Goal: Task Accomplishment & Management: Manage account settings

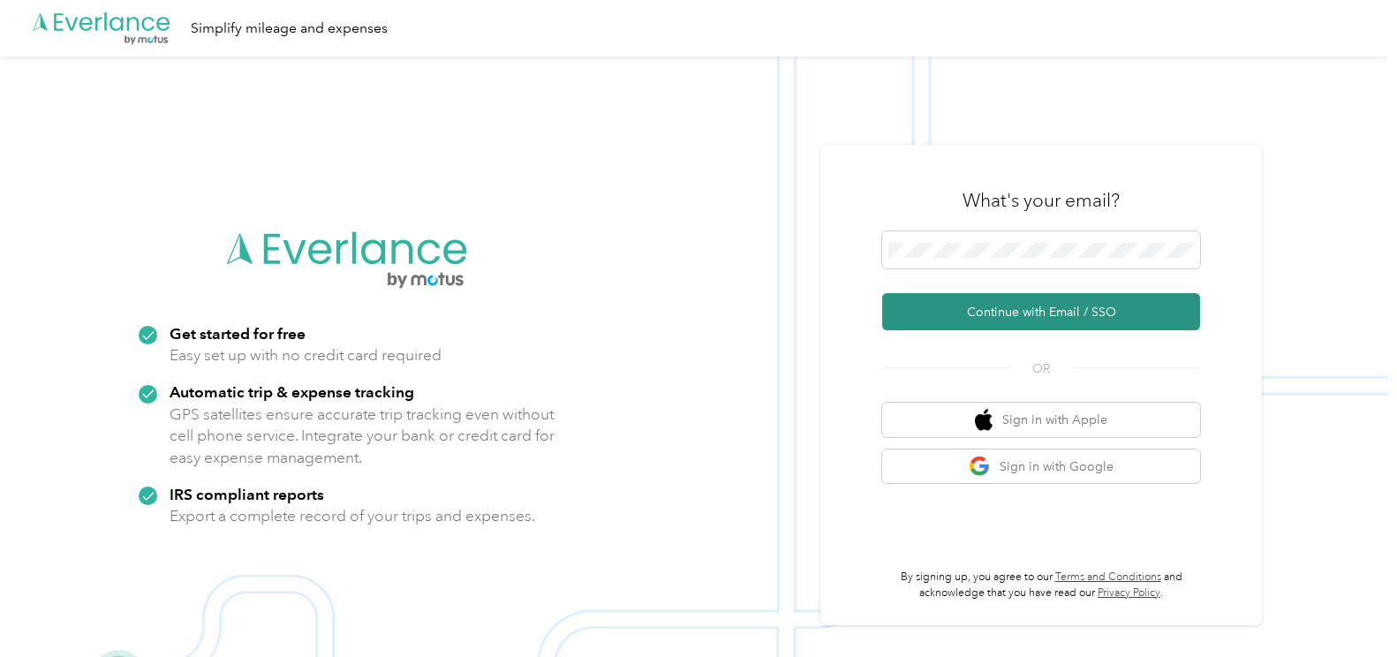
click at [1000, 320] on button "Continue with Email / SSO" at bounding box center [1041, 311] width 318 height 37
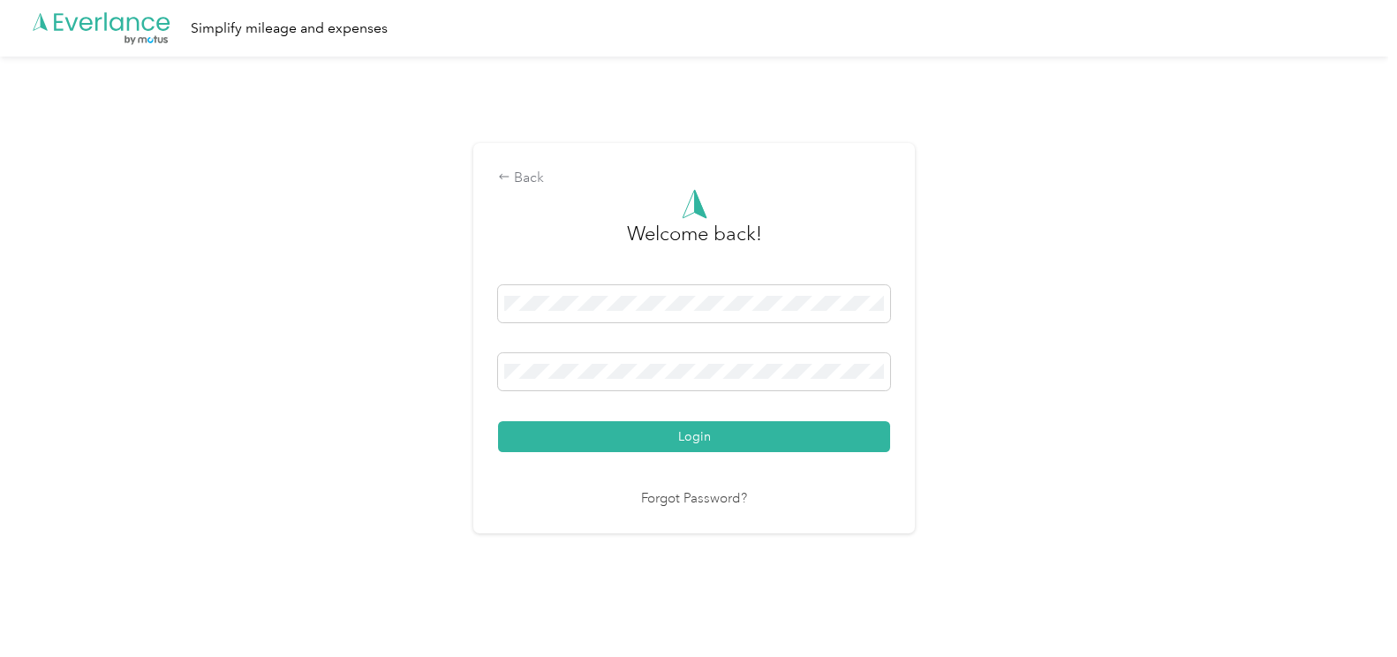
click at [498, 421] on button "Login" at bounding box center [694, 436] width 392 height 31
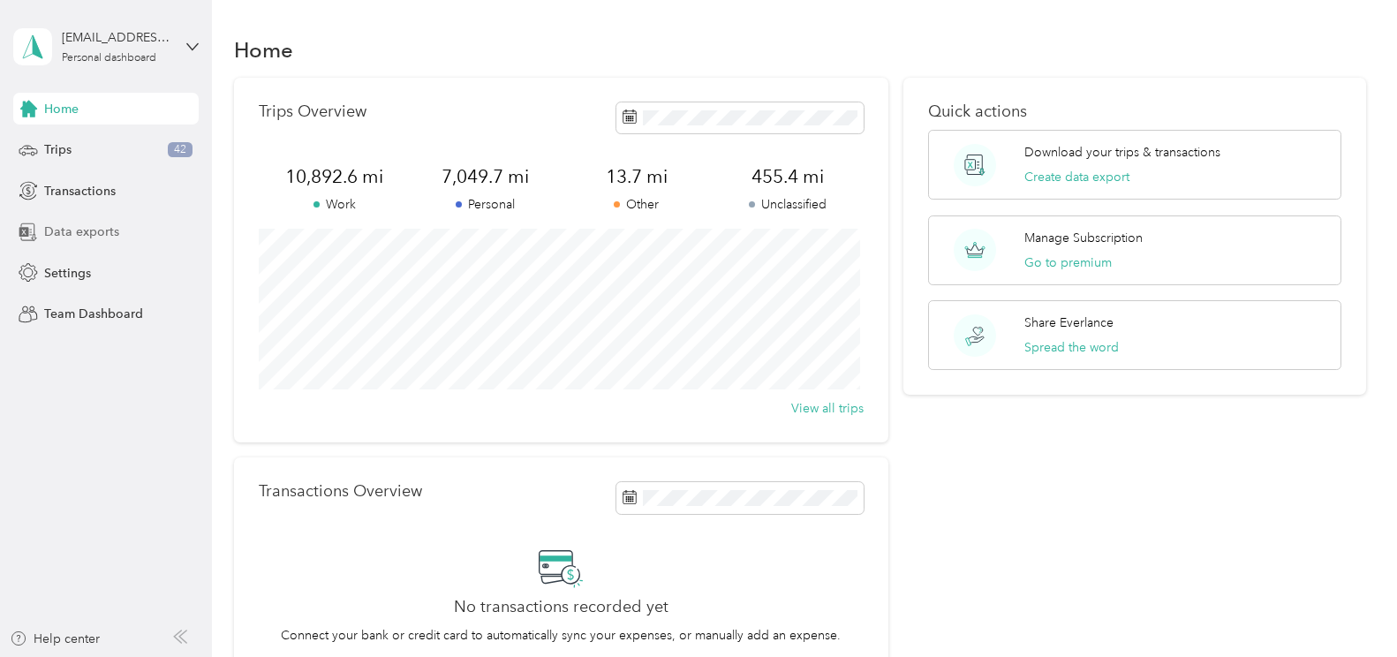
click at [108, 232] on span "Data exports" at bounding box center [81, 232] width 75 height 19
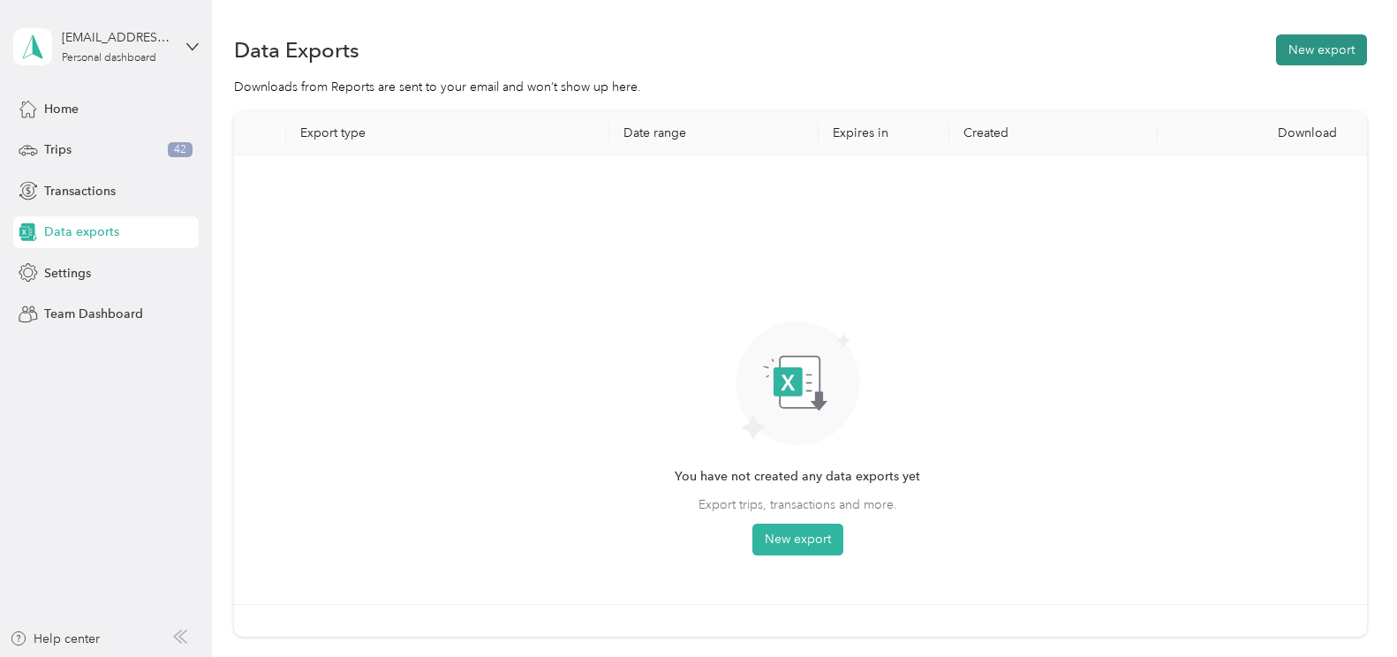
click at [1282, 57] on button "New export" at bounding box center [1321, 49] width 91 height 31
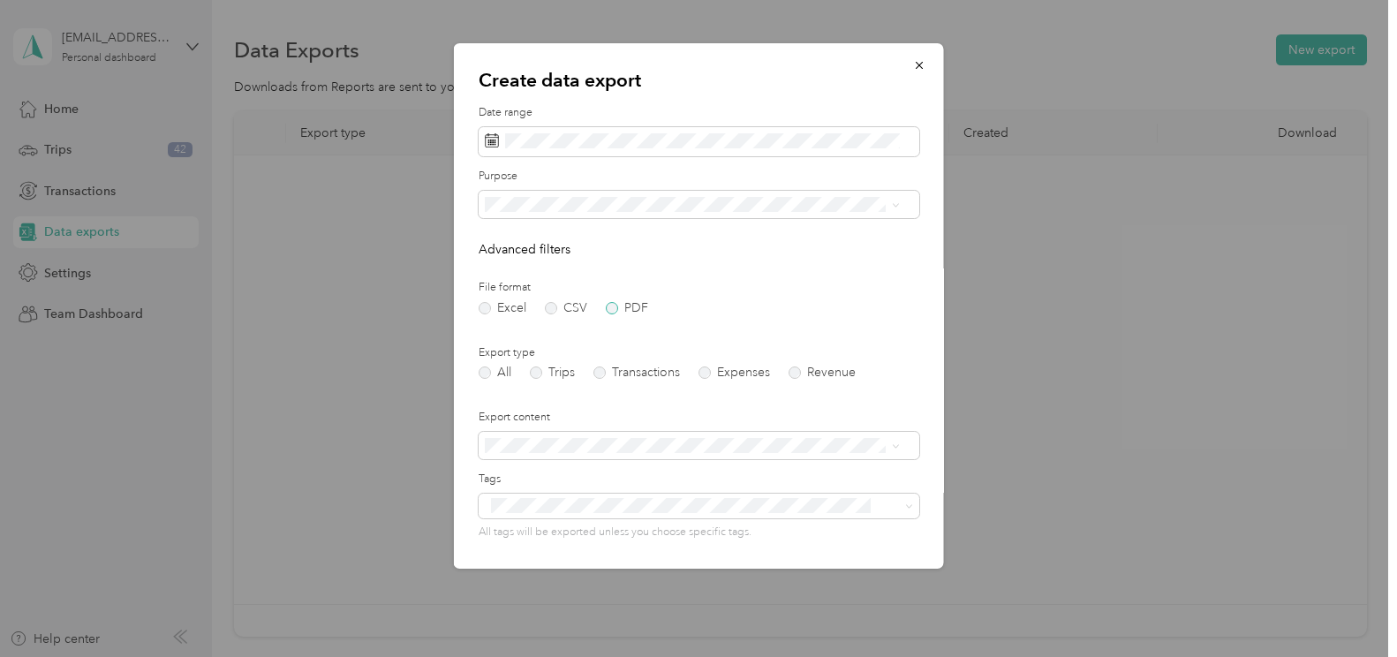
click at [615, 312] on label "PDF" at bounding box center [627, 308] width 42 height 12
click at [536, 369] on label "Trips" at bounding box center [552, 373] width 45 height 12
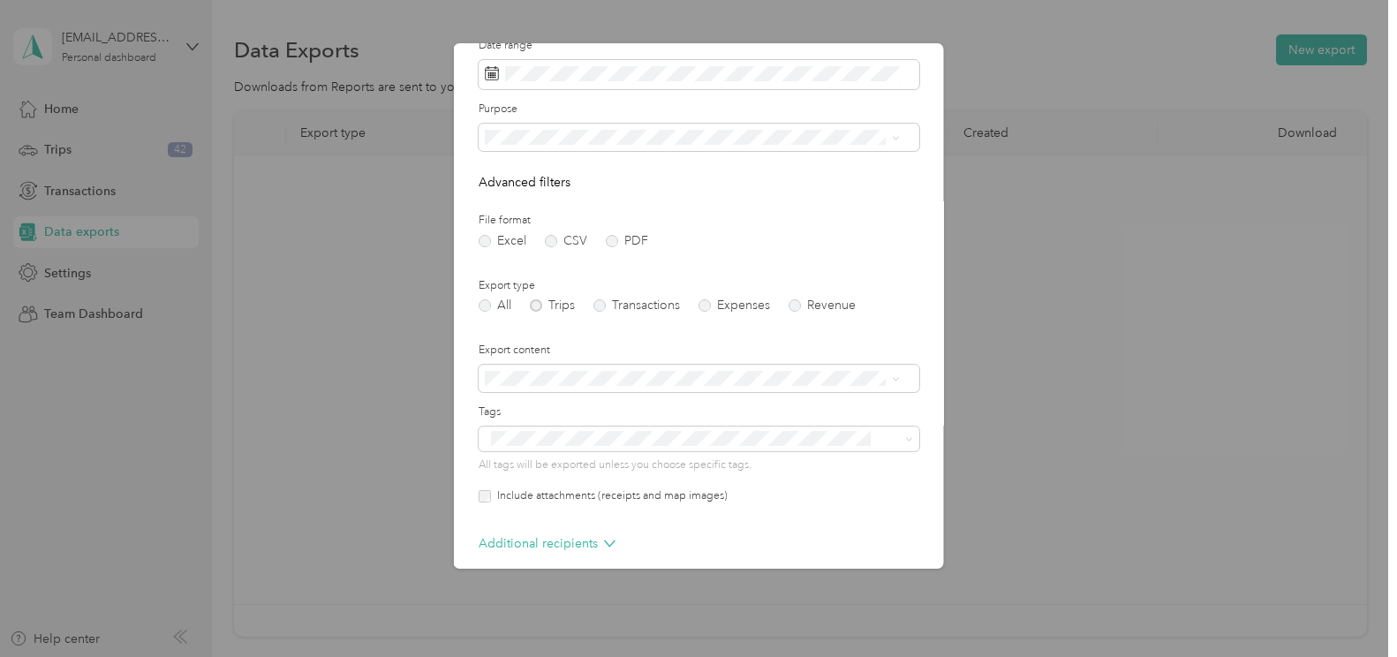
scroll to position [147, 0]
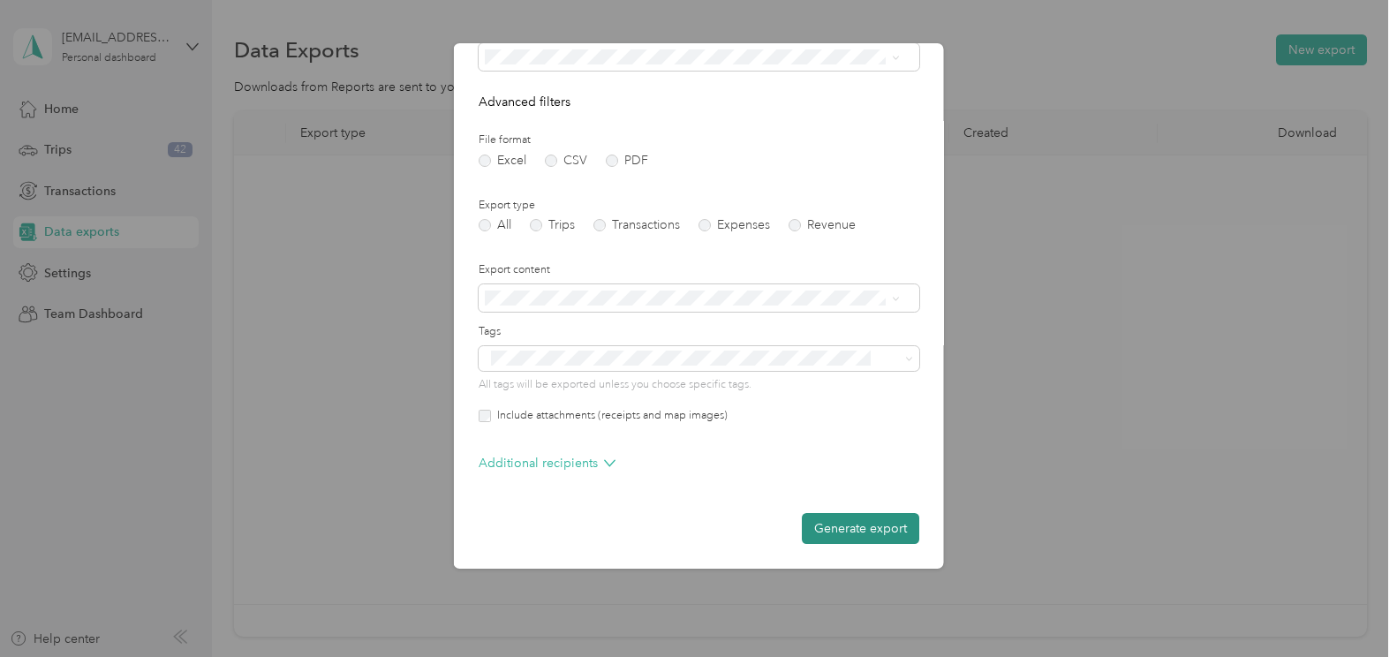
click at [837, 515] on button "Generate export" at bounding box center [860, 528] width 117 height 31
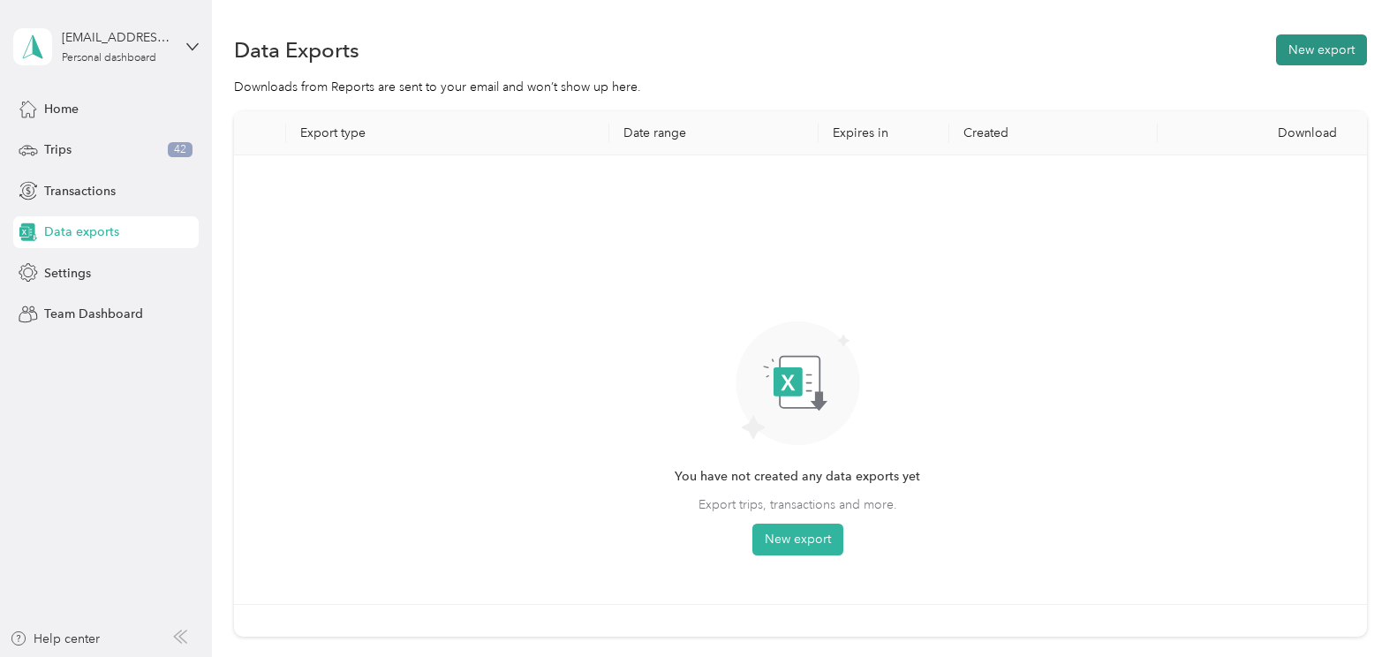
click at [1322, 47] on button "New export" at bounding box center [1321, 49] width 91 height 31
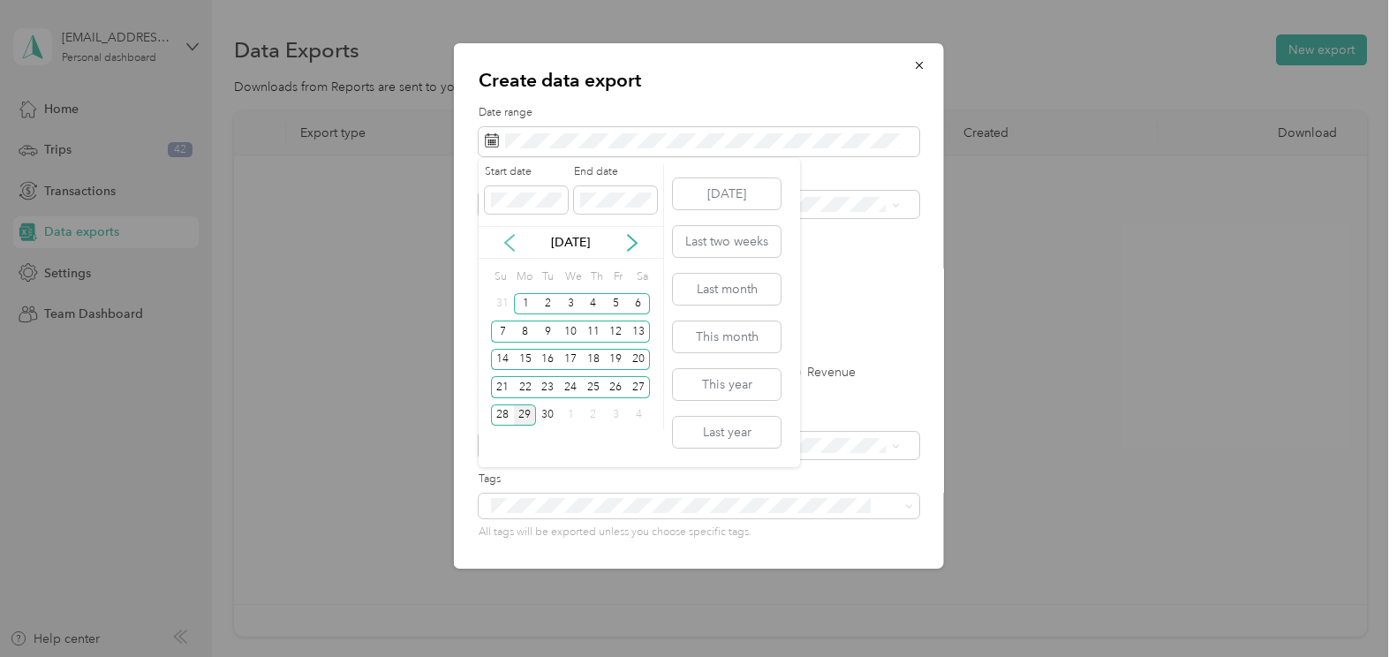
click at [518, 245] on icon at bounding box center [510, 243] width 18 height 18
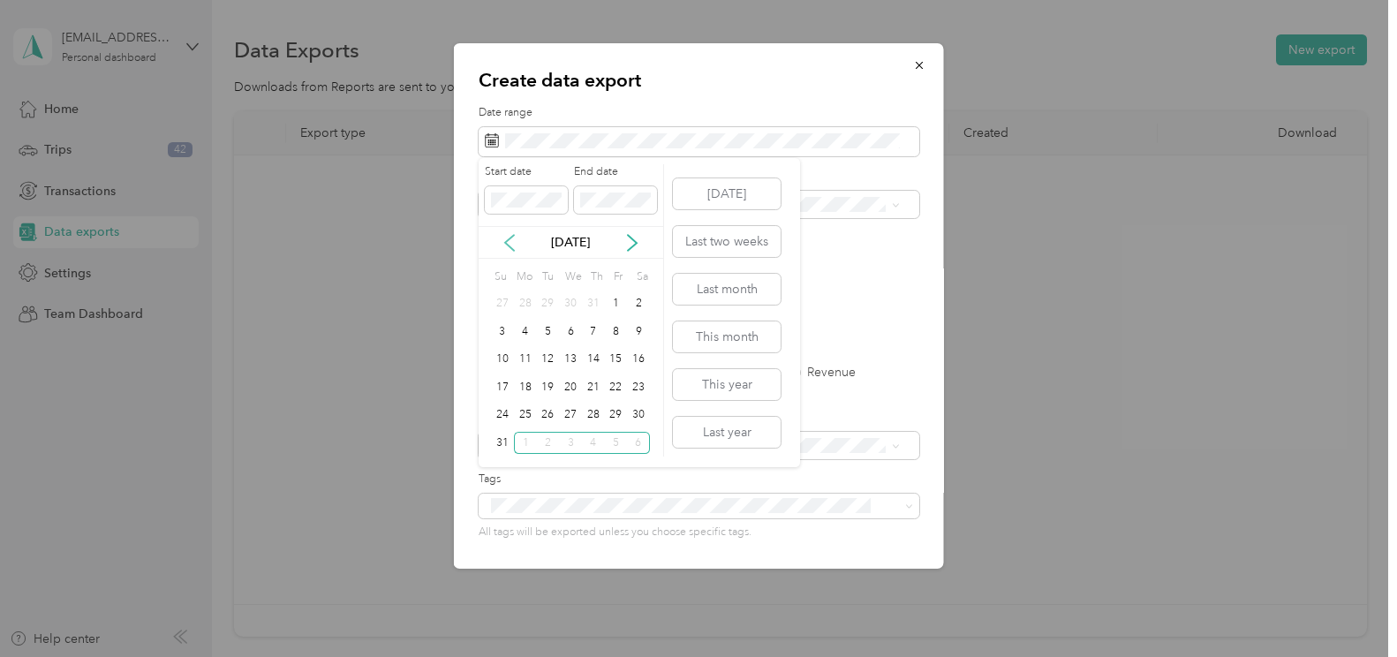
click at [518, 245] on icon at bounding box center [510, 243] width 18 height 18
click at [550, 303] on div "1" at bounding box center [547, 304] width 23 height 22
click at [597, 412] on div "31" at bounding box center [593, 416] width 23 height 22
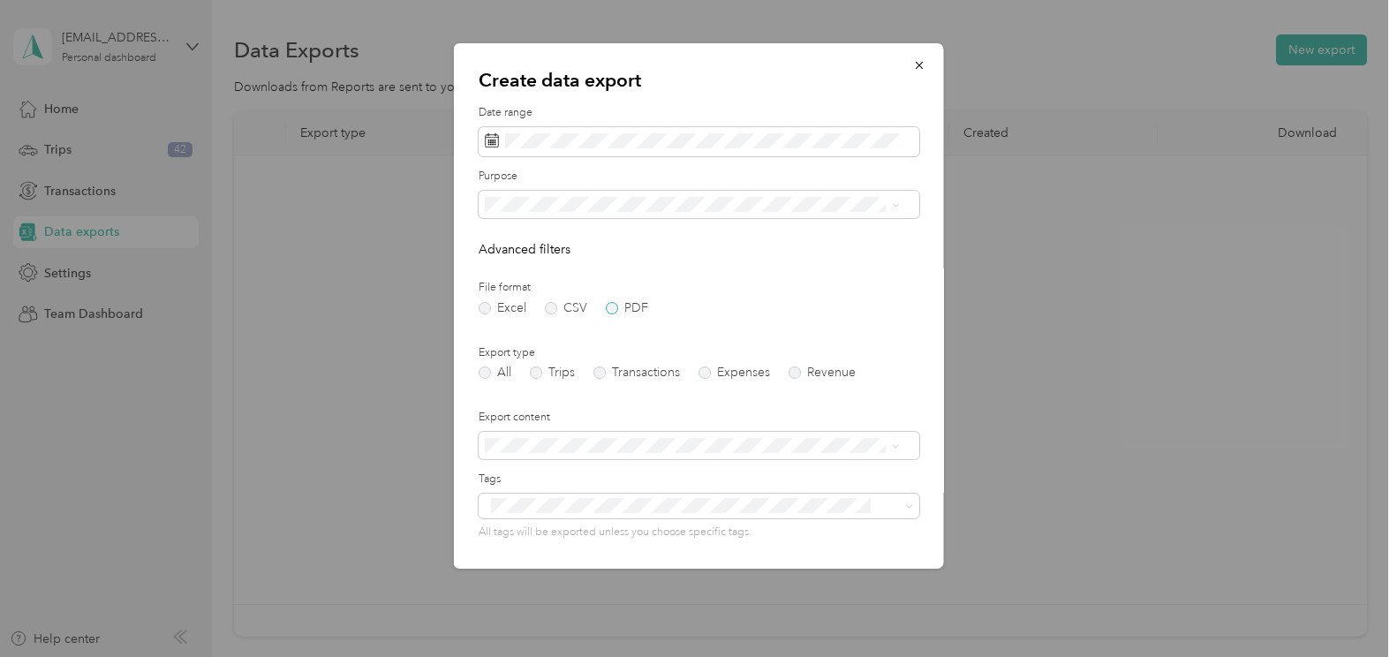
click at [606, 303] on label "PDF" at bounding box center [627, 308] width 42 height 12
click at [557, 369] on label "Trips" at bounding box center [552, 373] width 45 height 12
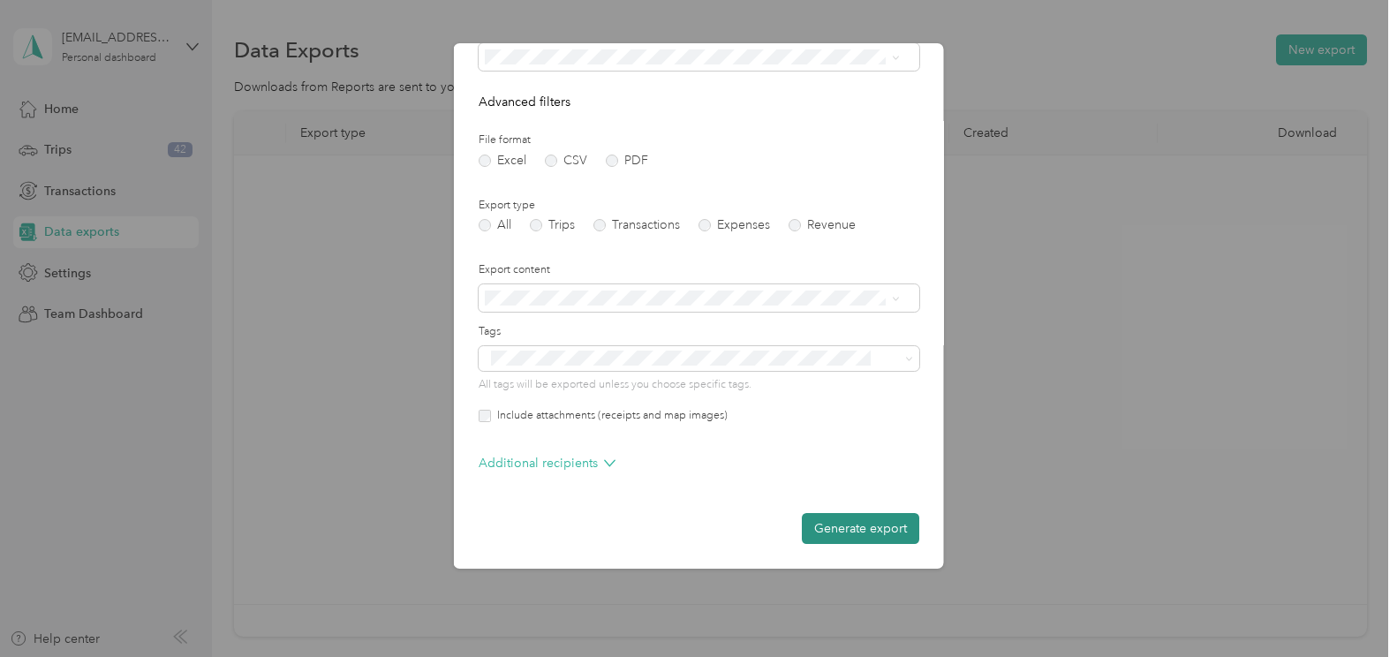
click at [860, 523] on button "Generate export" at bounding box center [860, 528] width 117 height 31
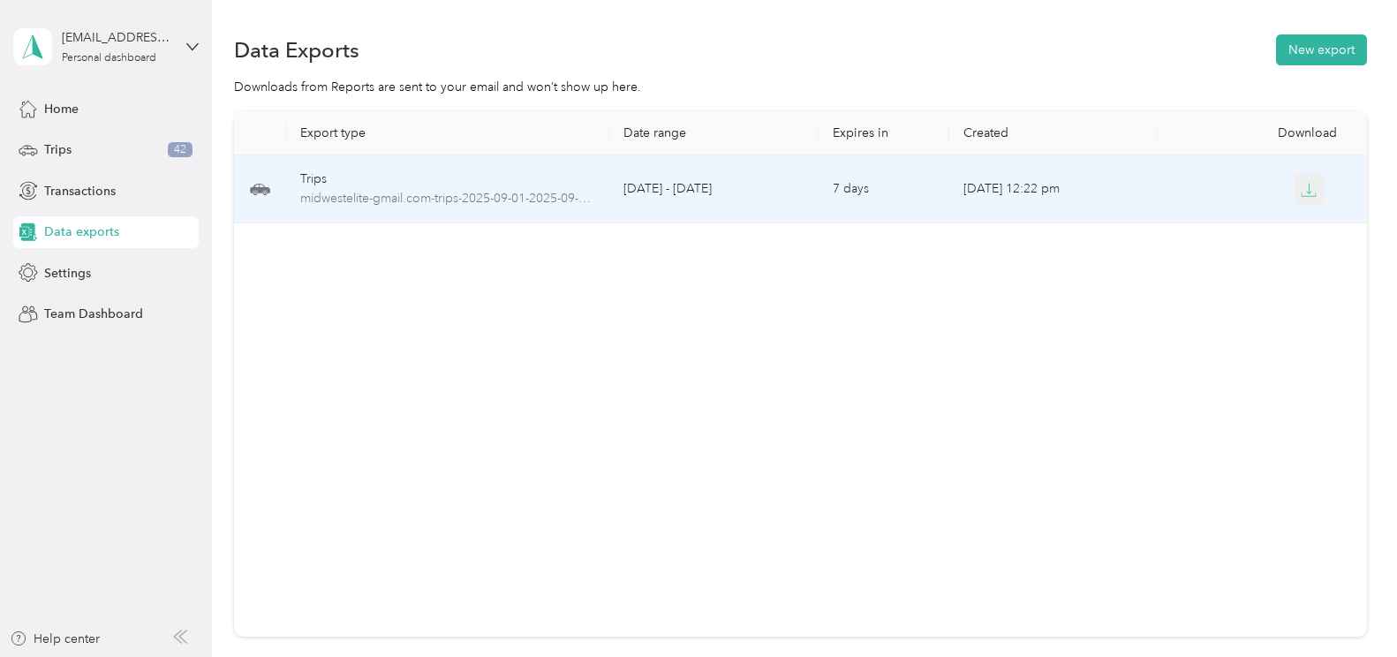
click at [1310, 189] on icon "button" at bounding box center [1309, 190] width 16 height 16
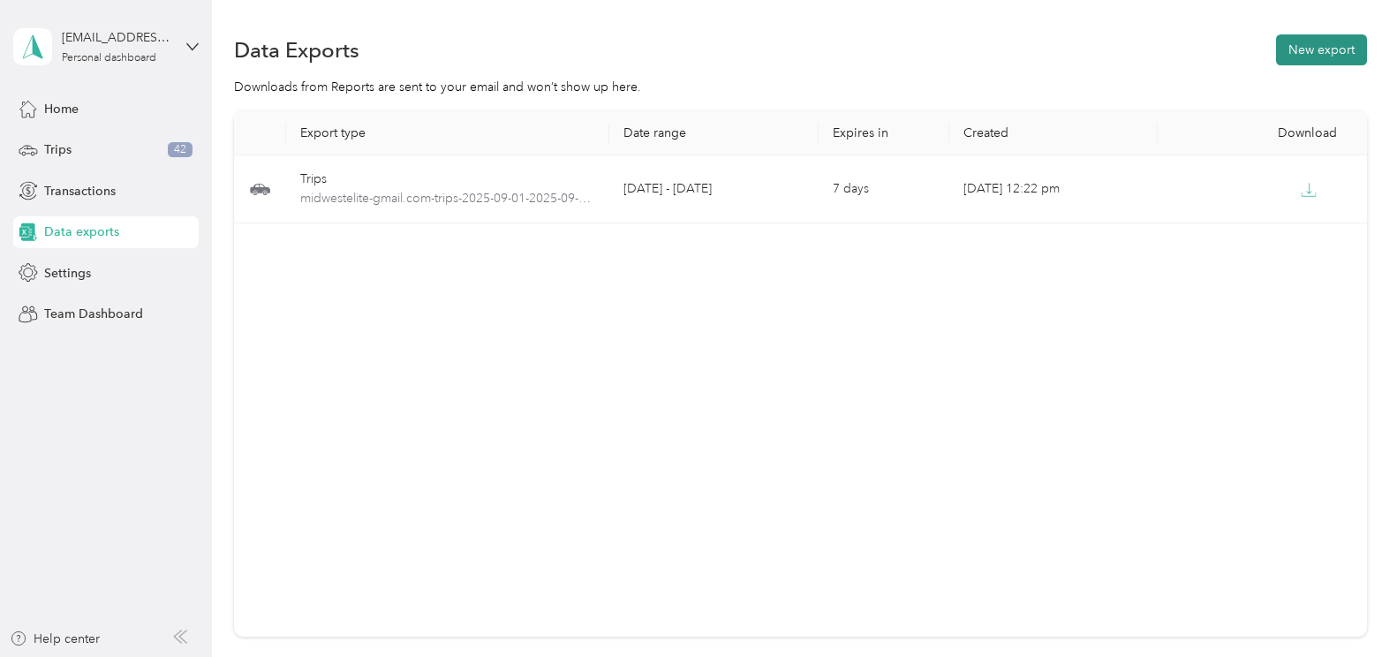
click at [1308, 58] on button "New export" at bounding box center [1321, 49] width 91 height 31
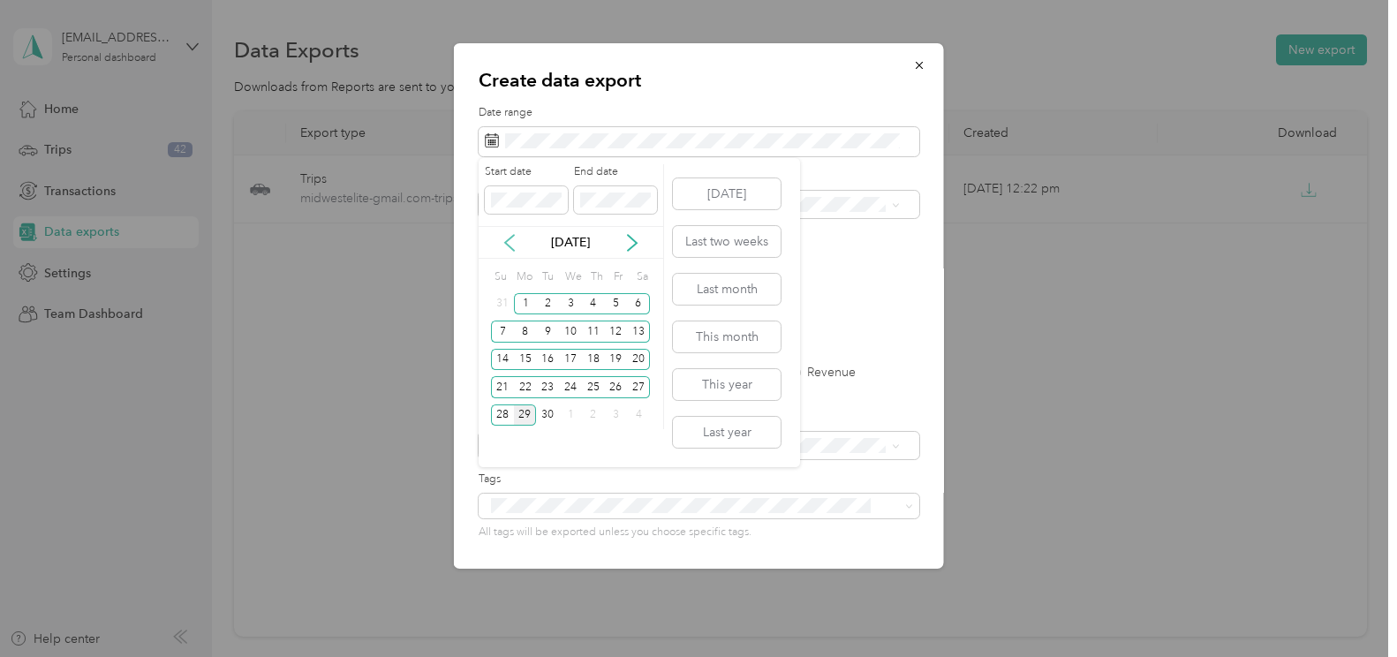
click at [509, 245] on icon at bounding box center [510, 243] width 18 height 18
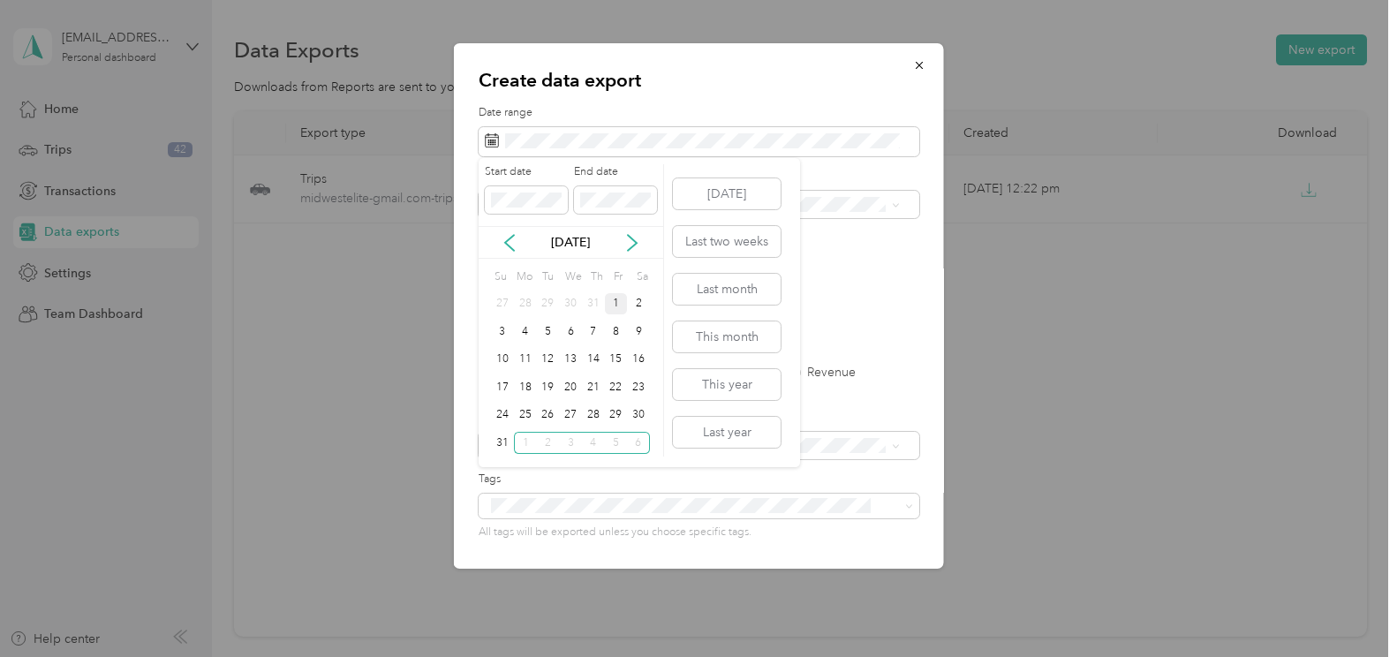
click at [611, 312] on div "1" at bounding box center [616, 304] width 23 height 22
click at [500, 443] on div "31" at bounding box center [502, 443] width 23 height 22
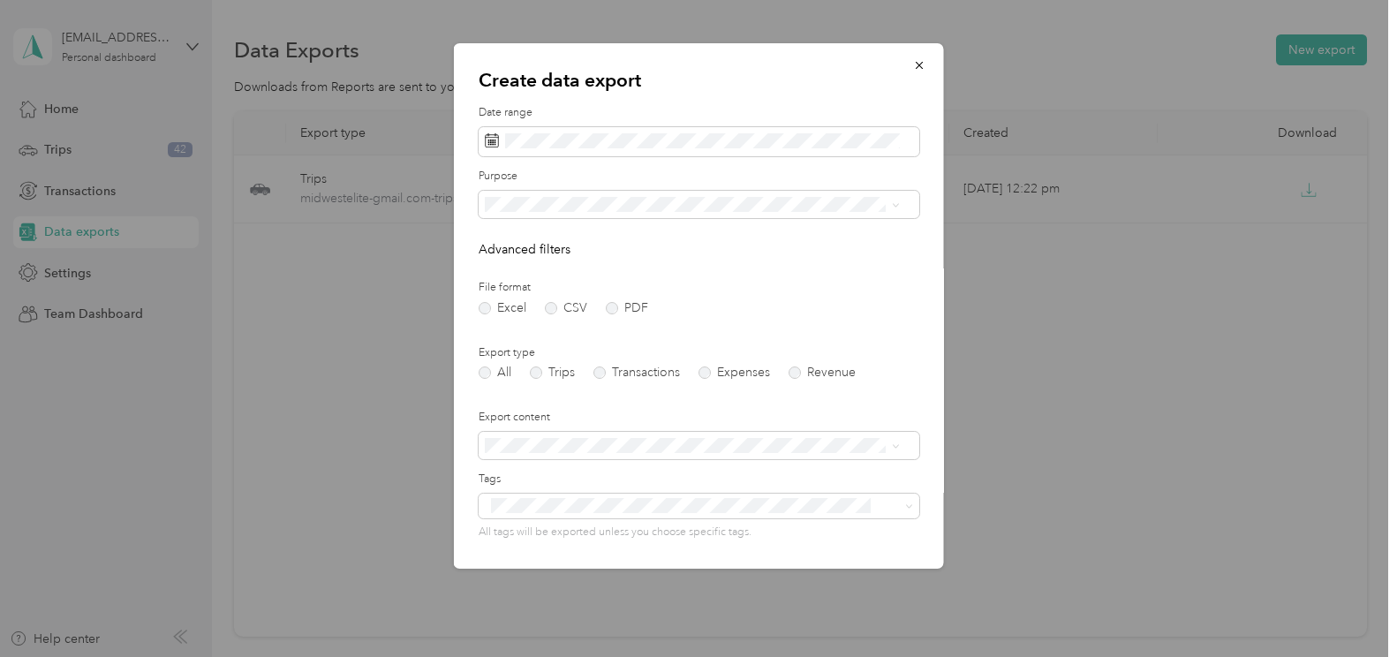
click at [602, 307] on div "Excel CSV PDF" at bounding box center [699, 308] width 441 height 12
click at [621, 313] on label "PDF" at bounding box center [627, 308] width 42 height 12
click at [542, 372] on label "Trips" at bounding box center [552, 373] width 45 height 12
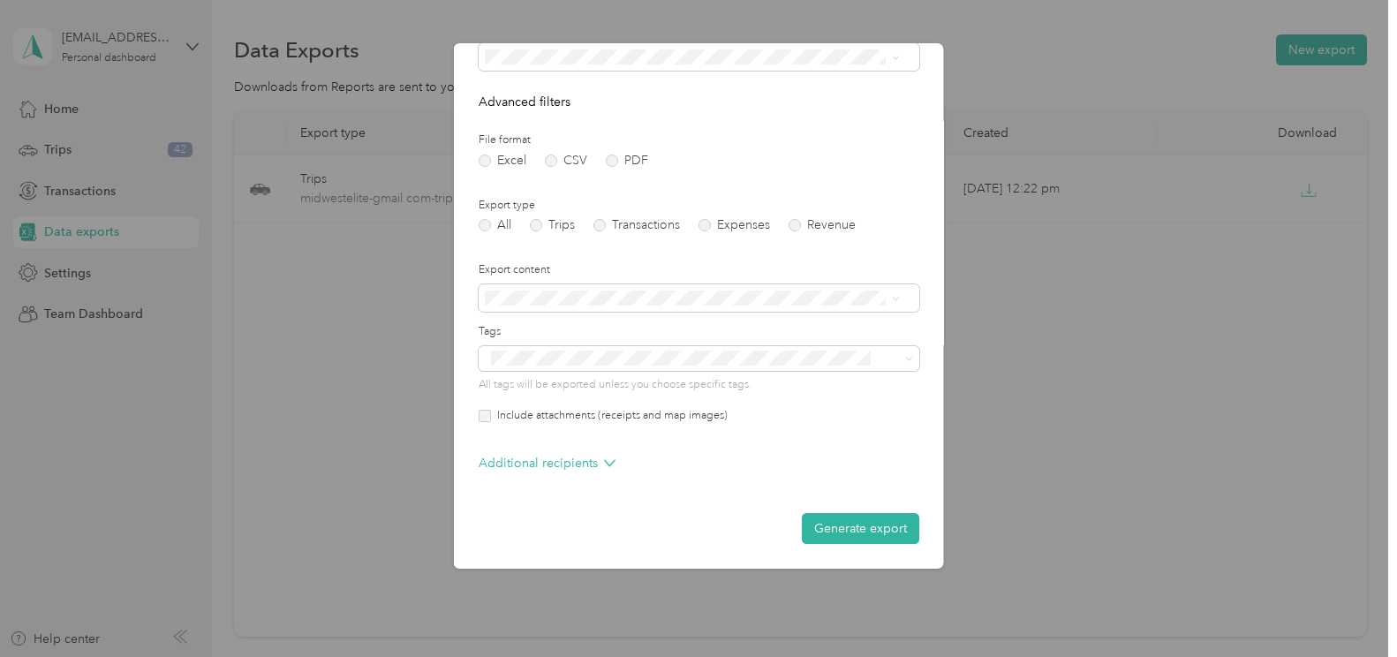
click at [838, 508] on form "Date range Purpose Advanced filters File format Excel CSV PDF Export type All T…" at bounding box center [699, 251] width 441 height 586
click at [850, 526] on button "Generate export" at bounding box center [860, 528] width 117 height 31
